Goal: Task Accomplishment & Management: Manage account settings

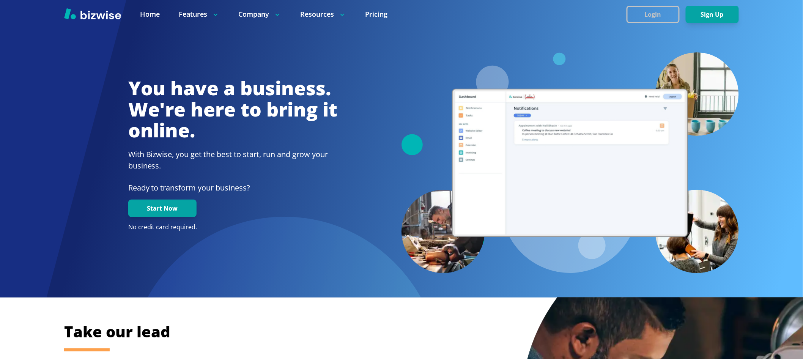
click at [644, 16] on button "Login" at bounding box center [652, 14] width 53 height 17
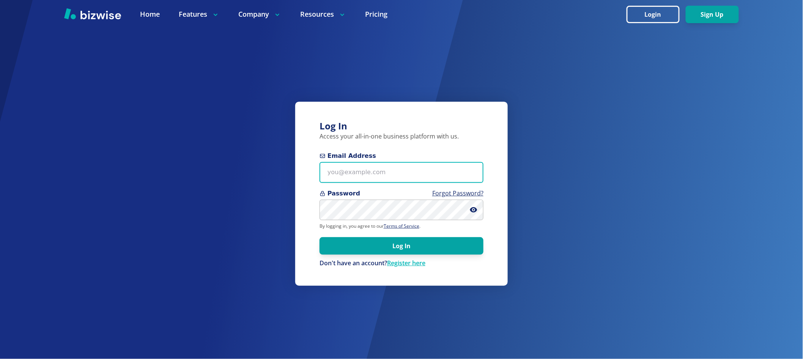
click at [401, 174] on input "Email Address" at bounding box center [401, 172] width 164 height 21
paste input "chemar+bold1@bizwise.com"
type input "chemar+bold1@bizwise.com"
click at [260, 162] on div "Log In Access your all-in-one business platform with us. Email Address chemar+b…" at bounding box center [401, 179] width 803 height 359
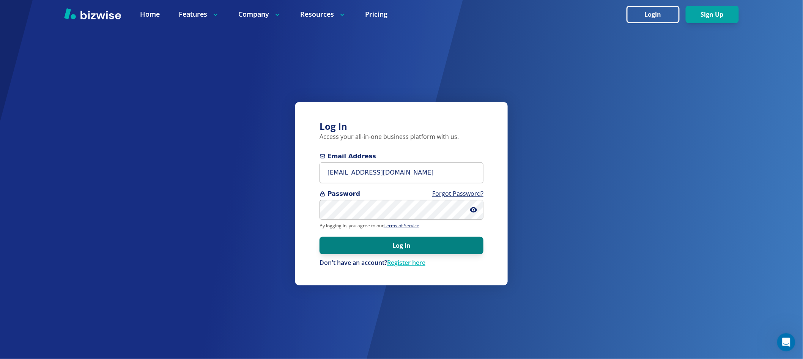
click at [349, 245] on button "Log In" at bounding box center [401, 245] width 164 height 17
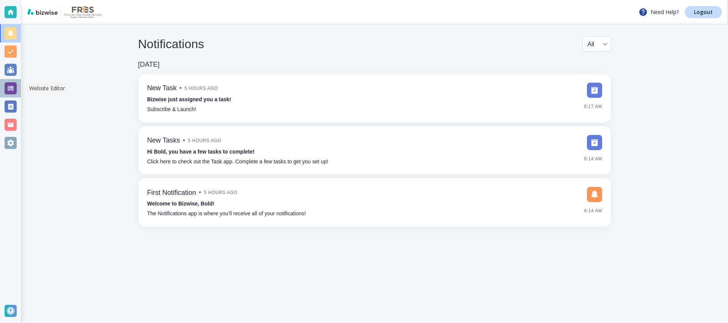
click at [11, 83] on div at bounding box center [11, 88] width 12 height 12
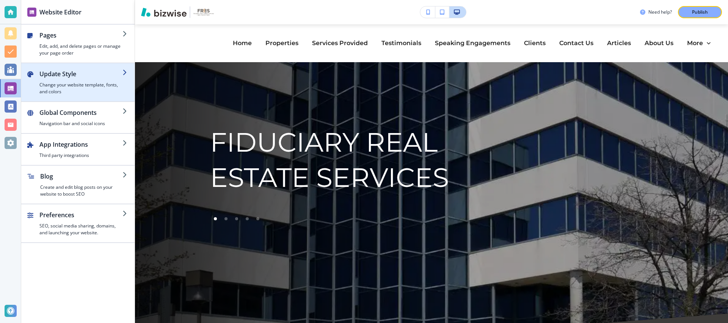
click at [73, 93] on h4 "Change your website template, fonts, and colors" at bounding box center [80, 89] width 83 height 14
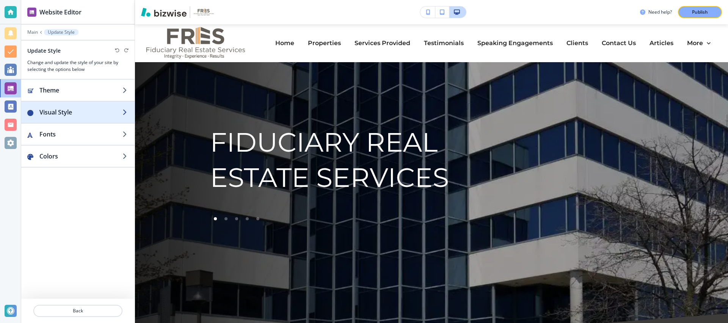
click at [74, 108] on h2 "Visual Style" at bounding box center [80, 112] width 83 height 9
